Goal: Transaction & Acquisition: Subscribe to service/newsletter

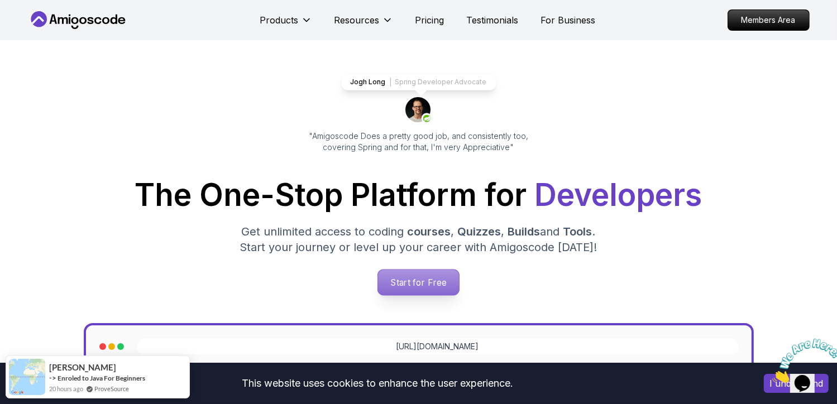
click at [427, 279] on p "Start for Free" at bounding box center [418, 283] width 81 height 26
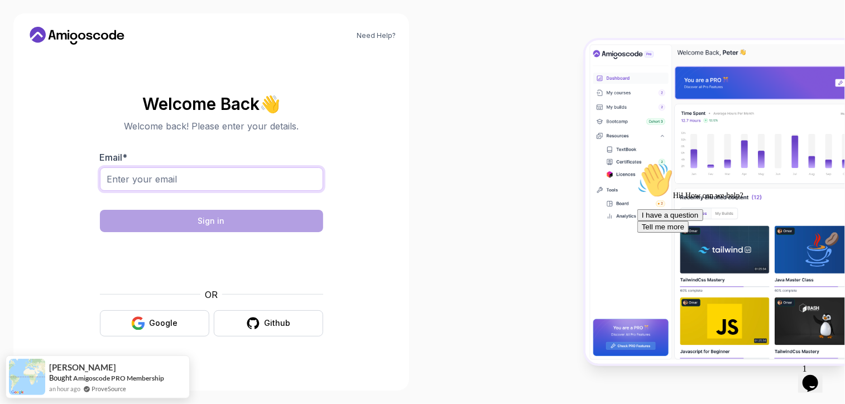
click at [228, 181] on input "Email *" at bounding box center [211, 178] width 223 height 23
click at [157, 324] on div "Google" at bounding box center [164, 323] width 28 height 11
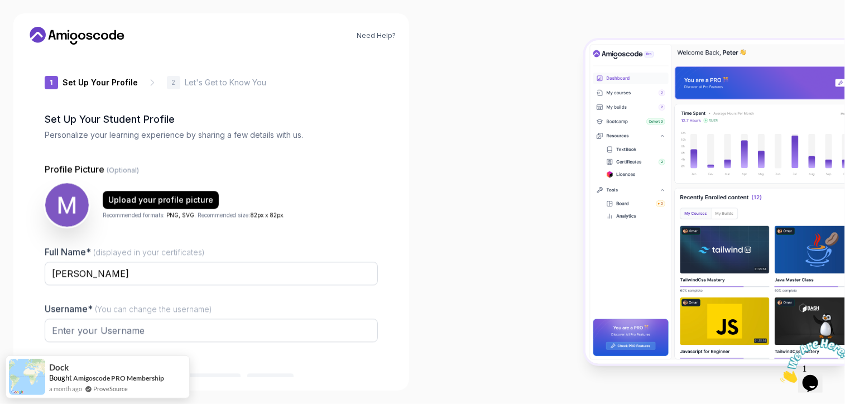
type input "sharpstag1828d"
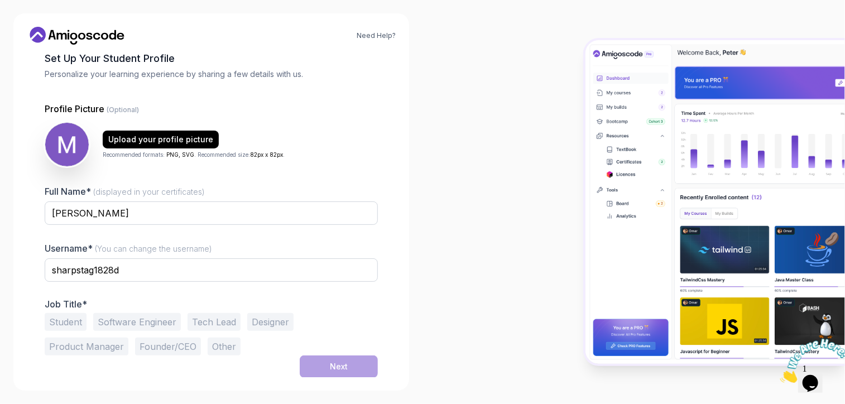
click at [142, 315] on button "Software Engineer" at bounding box center [137, 322] width 88 height 18
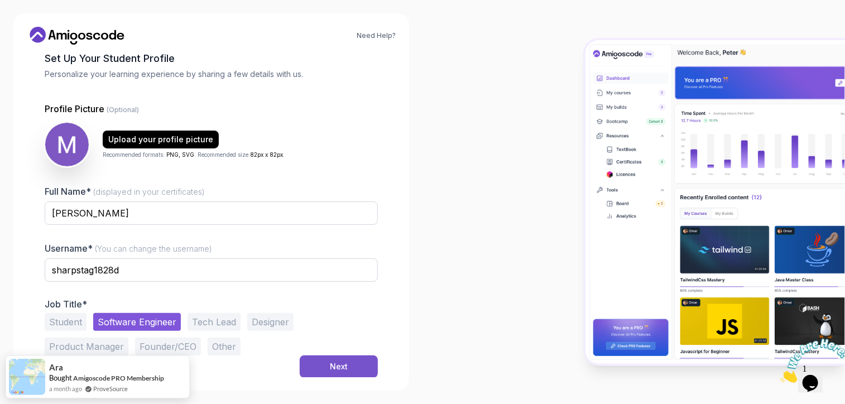
click at [344, 361] on div "Next" at bounding box center [339, 366] width 18 height 11
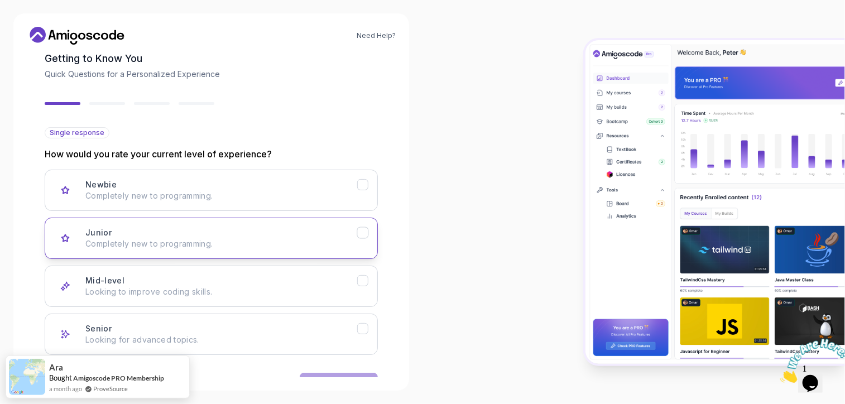
scroll to position [95, 0]
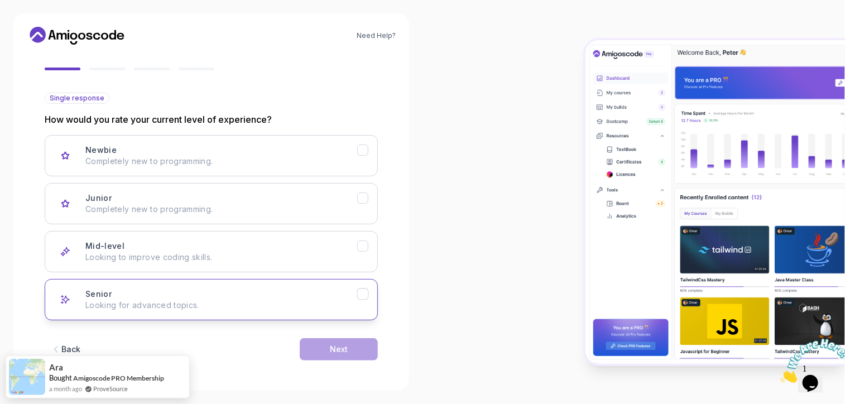
click at [85, 296] on h3 "Senior" at bounding box center [98, 294] width 26 height 11
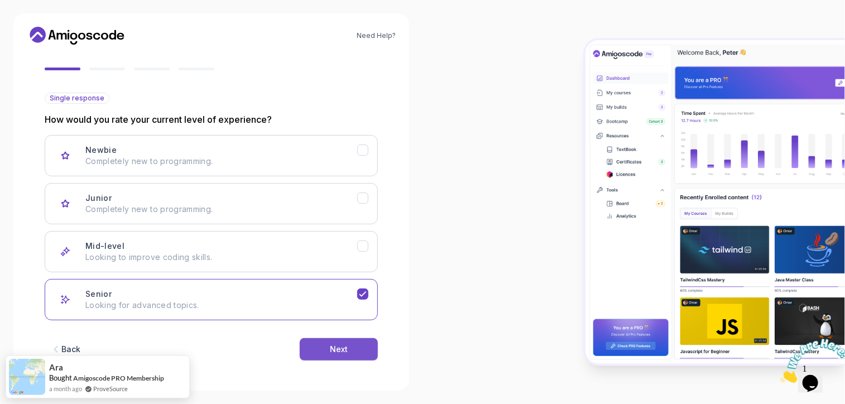
click at [351, 350] on button "Next" at bounding box center [339, 349] width 78 height 22
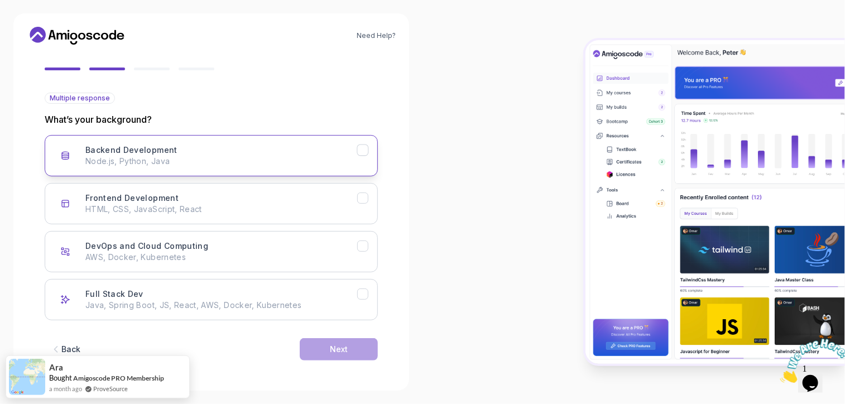
click at [78, 152] on div "Backend Development Node.js, Python, Java" at bounding box center [205, 156] width 303 height 22
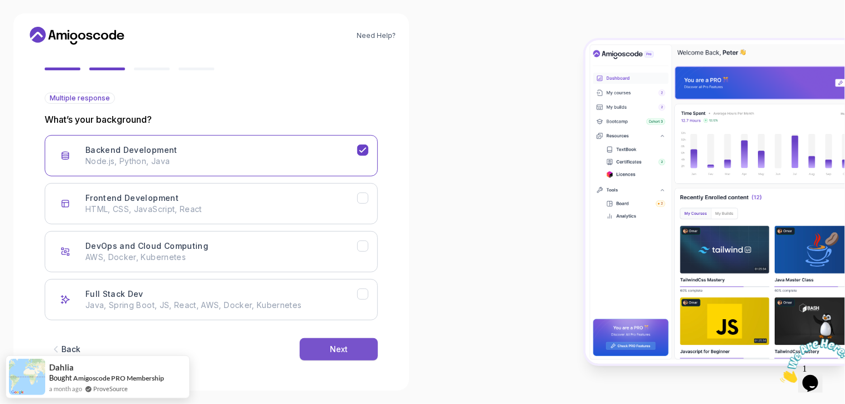
click at [339, 346] on div "Next" at bounding box center [339, 349] width 18 height 11
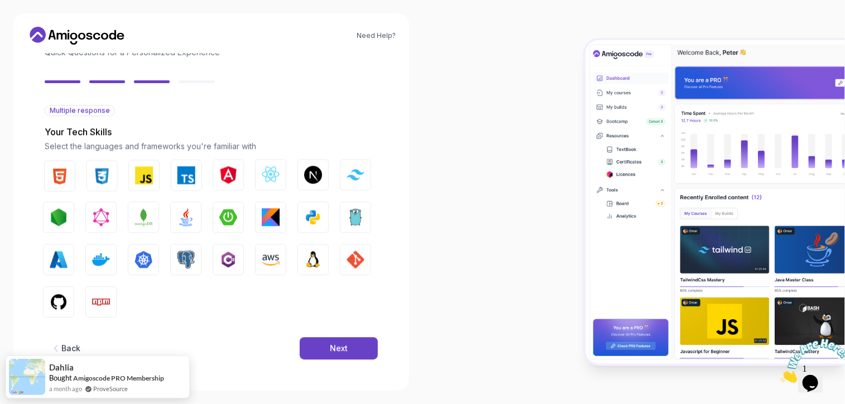
scroll to position [83, 0]
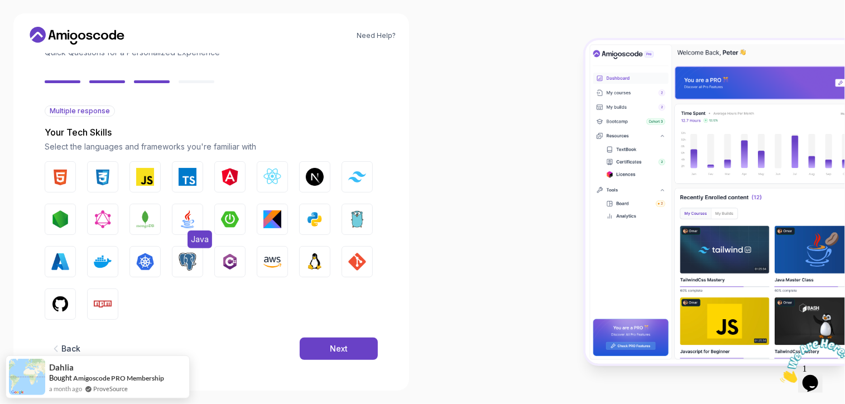
click at [179, 223] on img "button" at bounding box center [188, 219] width 18 height 18
click at [355, 344] on button "Next" at bounding box center [339, 349] width 78 height 22
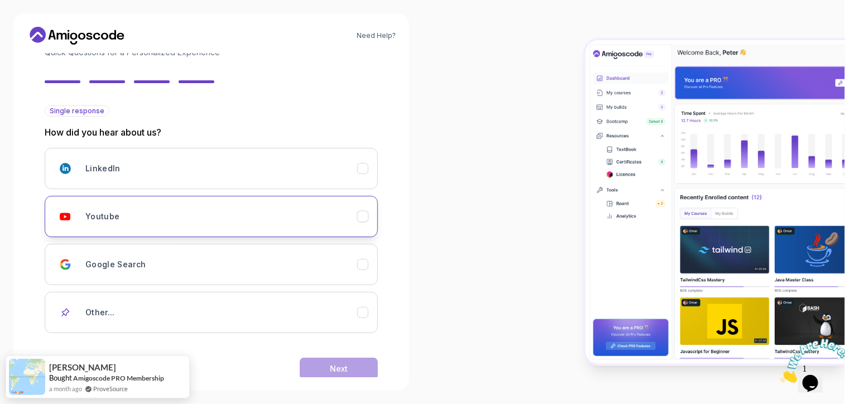
click at [108, 207] on div "Youtube" at bounding box center [221, 216] width 272 height 22
click at [366, 368] on button "Next" at bounding box center [339, 369] width 78 height 22
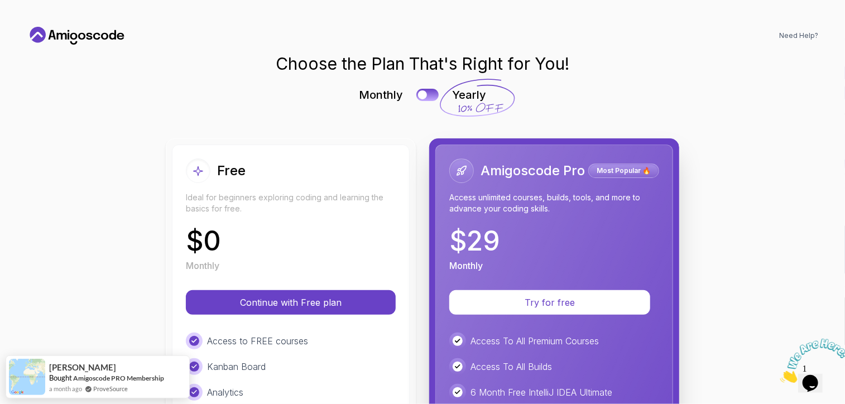
scroll to position [0, 0]
click at [367, 240] on div "$ 0 Monthly" at bounding box center [291, 250] width 210 height 45
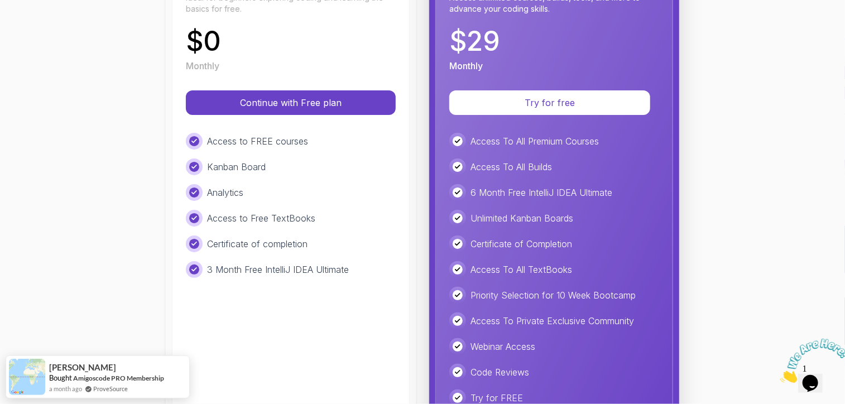
scroll to position [223, 0]
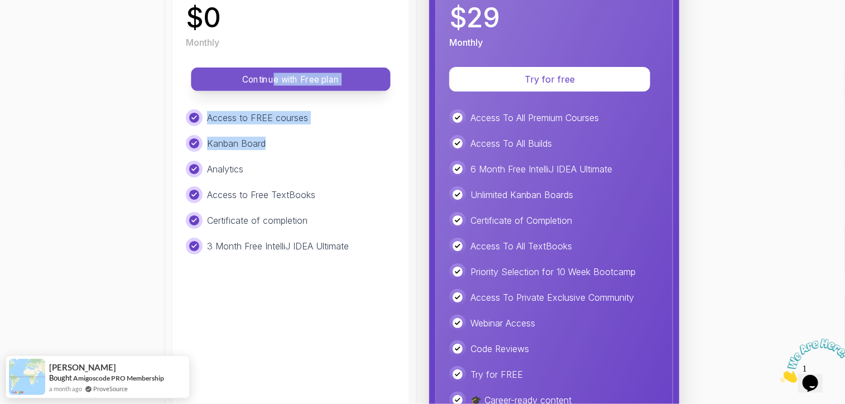
drag, startPoint x: 310, startPoint y: 142, endPoint x: 270, endPoint y: 70, distance: 82.0
click at [270, 70] on div "Free Ideal for beginners exploring coding and learning the basics for free. $ 0…" at bounding box center [291, 184] width 238 height 527
click at [270, 70] on button "Continue with Free plan" at bounding box center [290, 79] width 199 height 23
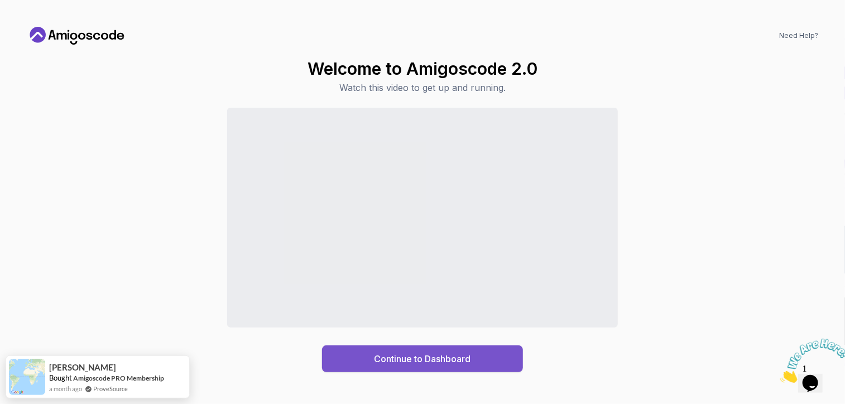
click at [464, 359] on div "Continue to Dashboard" at bounding box center [423, 358] width 97 height 13
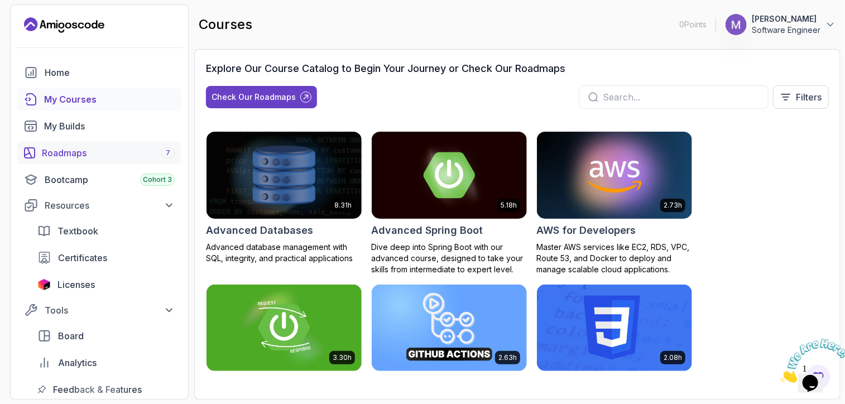
click at [93, 152] on div "Roadmaps 7" at bounding box center [108, 152] width 133 height 13
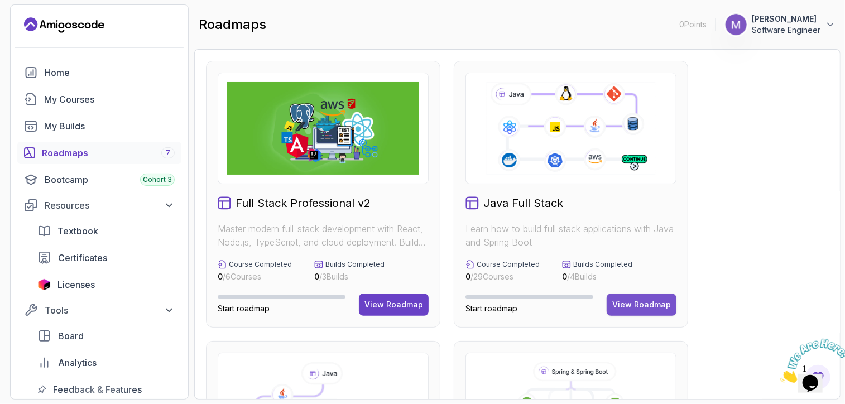
click at [628, 305] on div "View Roadmap" at bounding box center [641, 304] width 59 height 11
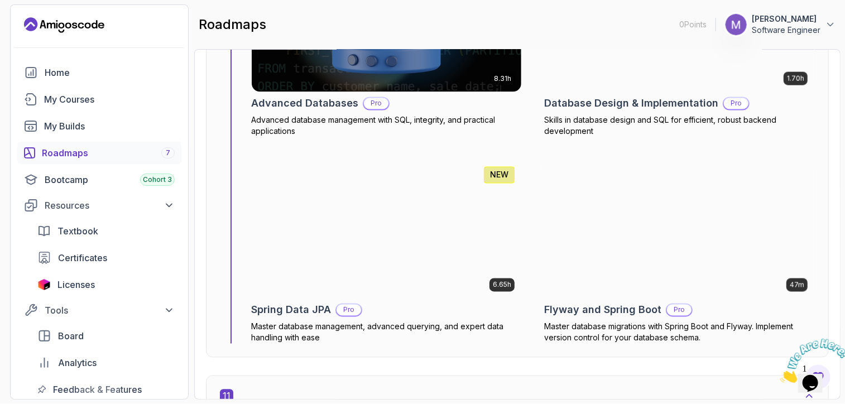
scroll to position [5212, 0]
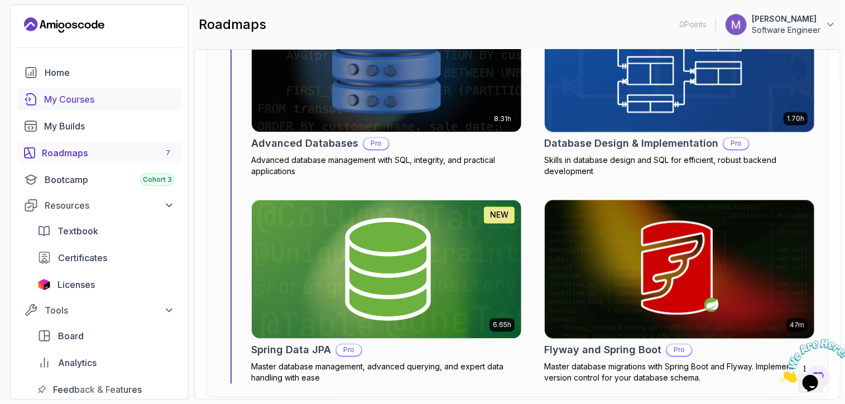
click at [42, 103] on link "My Courses" at bounding box center [99, 99] width 164 height 22
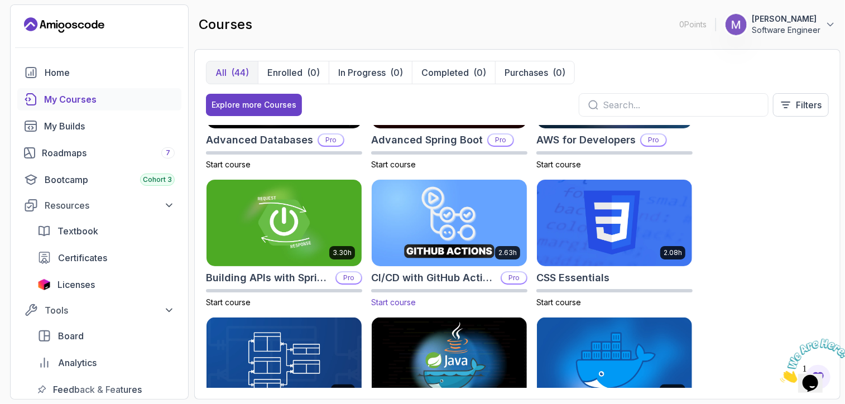
scroll to position [44, 0]
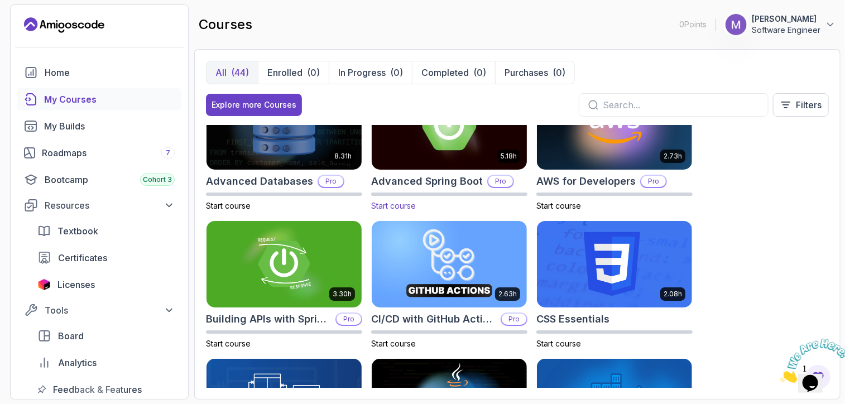
click at [417, 169] on div "5.18h" at bounding box center [449, 126] width 156 height 88
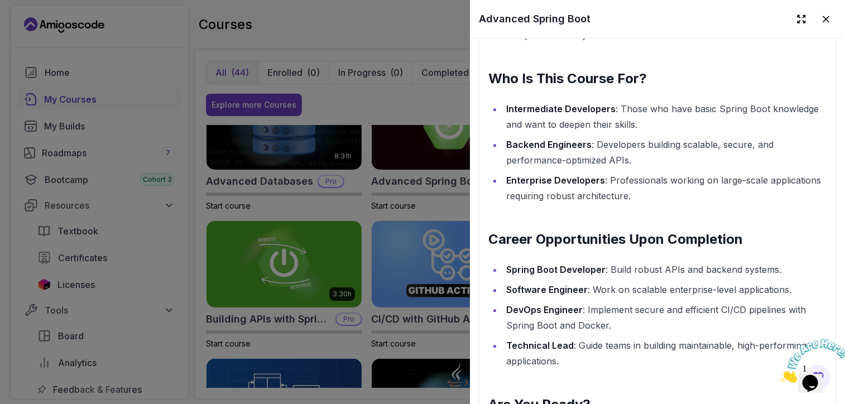
scroll to position [1487, 0]
click at [823, 16] on icon at bounding box center [826, 19] width 6 height 6
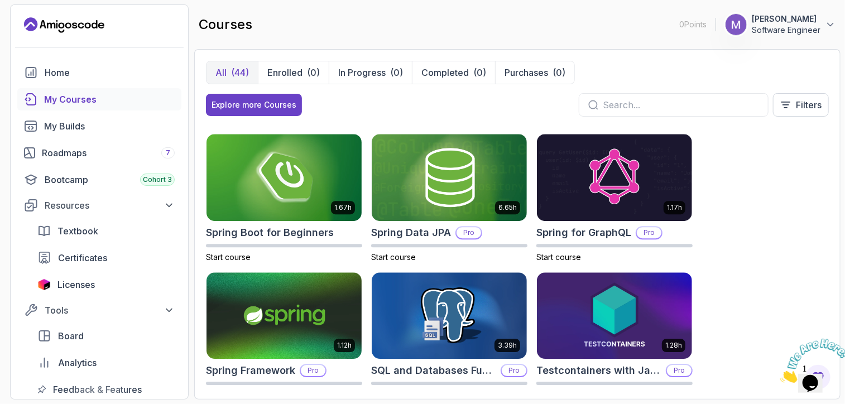
scroll to position [1814, 0]
